Goal: Register for event/course

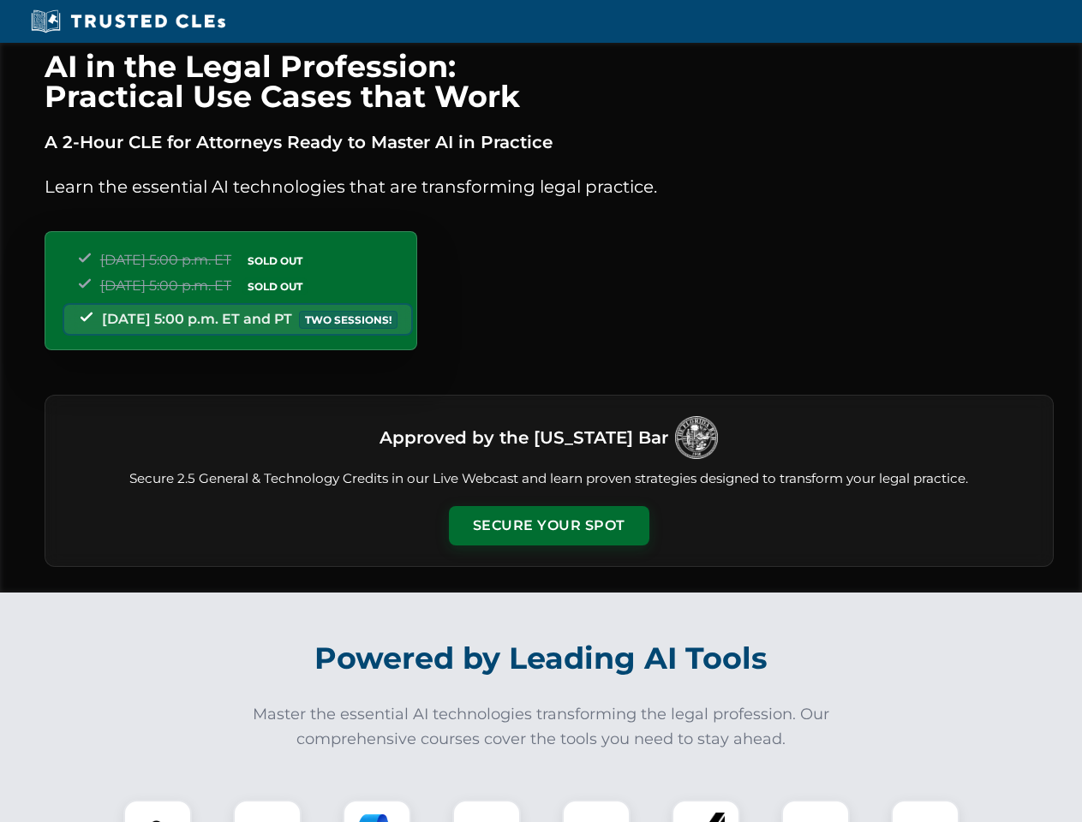
click at [548, 526] on button "Secure Your Spot" at bounding box center [549, 525] width 200 height 39
click at [158, 811] on img at bounding box center [158, 834] width 50 height 50
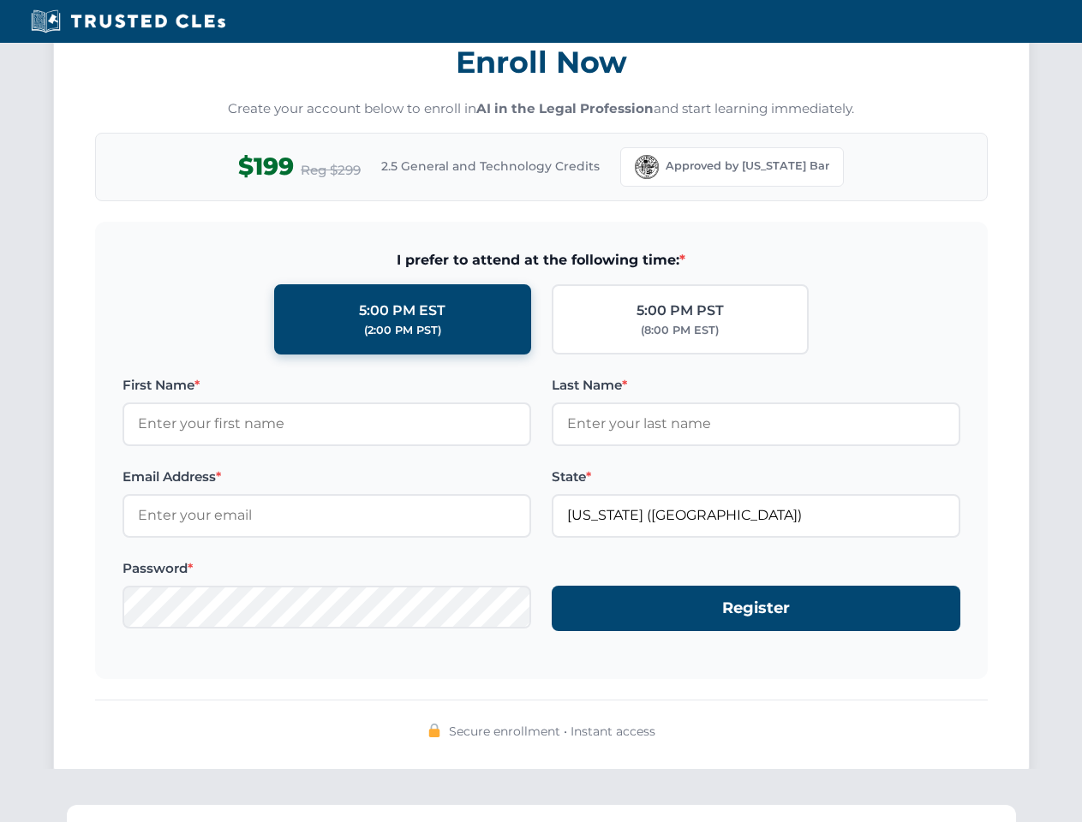
scroll to position [1681, 0]
